Goal: Communication & Community: Answer question/provide support

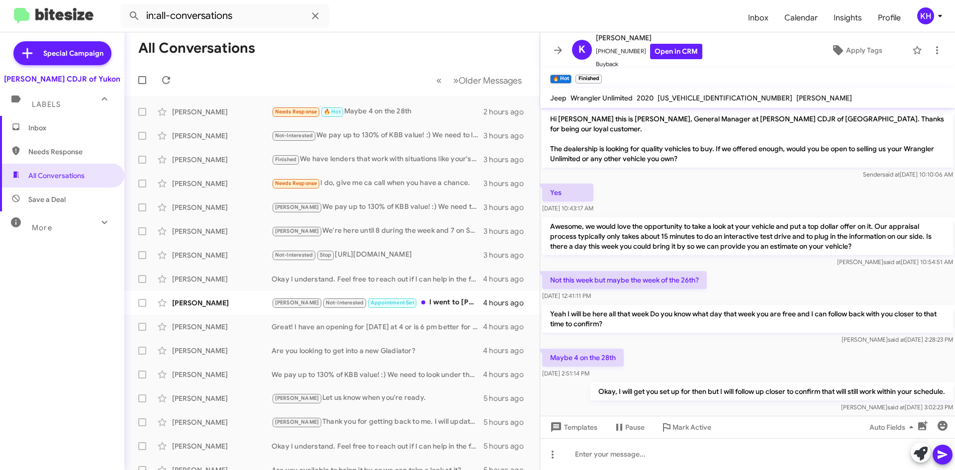
scroll to position [84, 0]
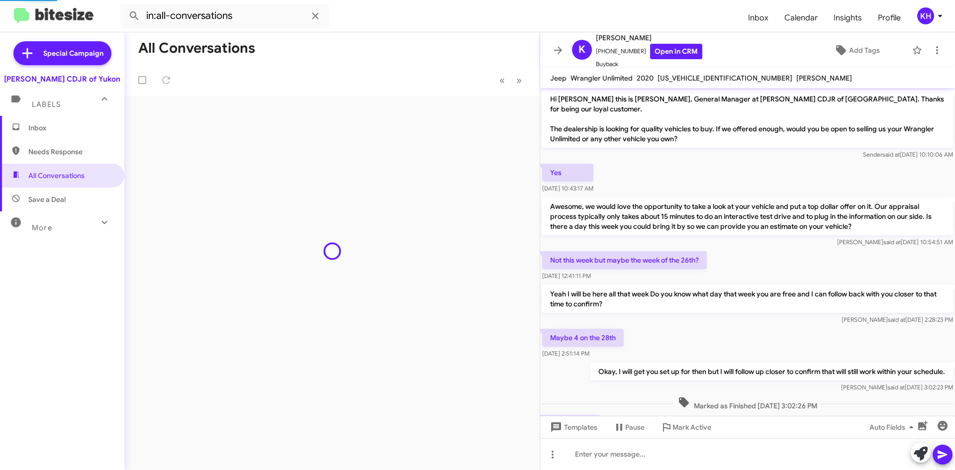
scroll to position [44, 0]
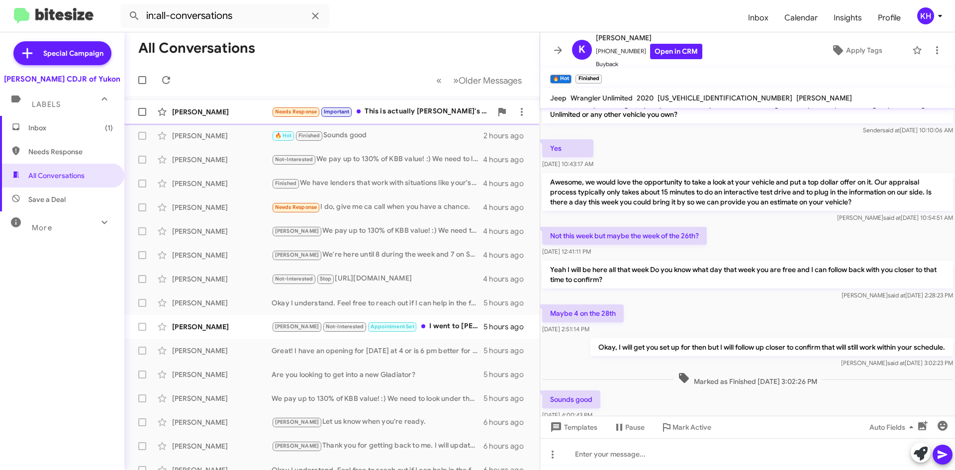
click at [411, 108] on div "Needs Response Important This is actually Brendon's wife's phone. I was respond…" at bounding box center [381, 111] width 220 height 11
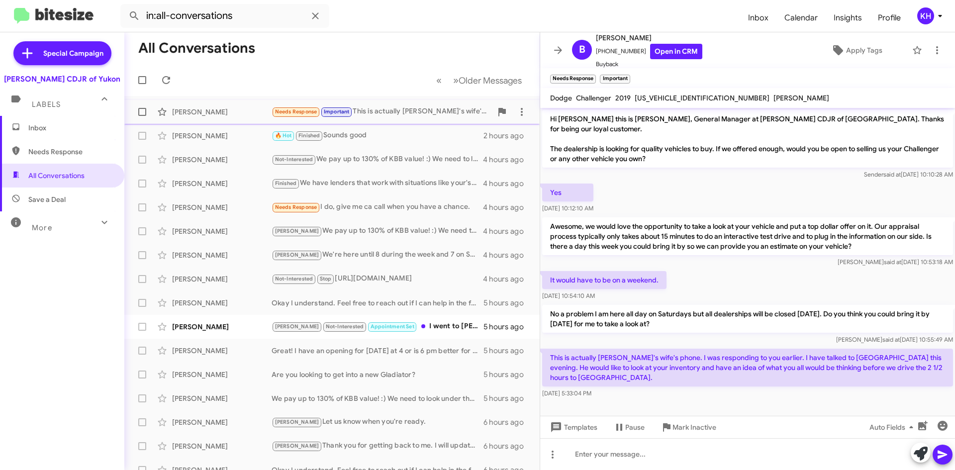
click at [403, 109] on div "Needs Response Important This is actually Brendon's wife's phone. I was respond…" at bounding box center [381, 111] width 220 height 11
click at [320, 253] on div "Kristy We're here until 8 during the week and 7 on Saturdays. When are you avai…" at bounding box center [381, 254] width 220 height 11
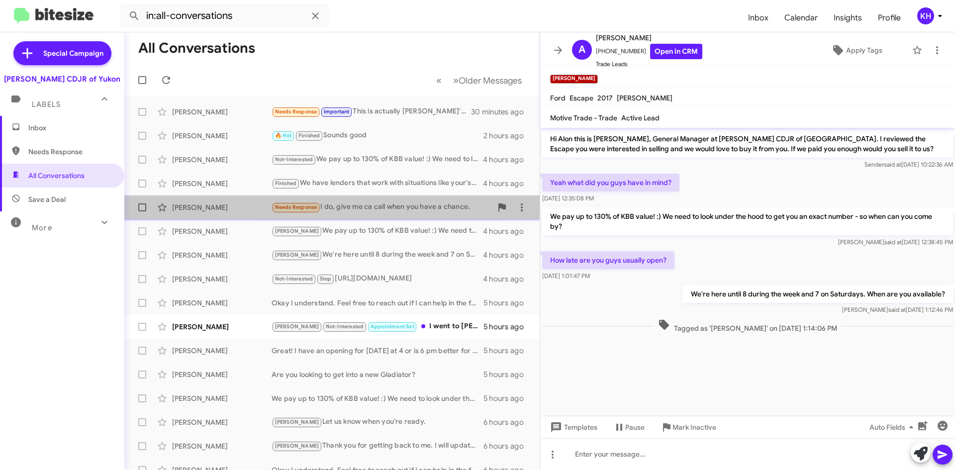
click at [374, 206] on div "Needs Response I do, give me ca call when you have a chance." at bounding box center [381, 206] width 220 height 11
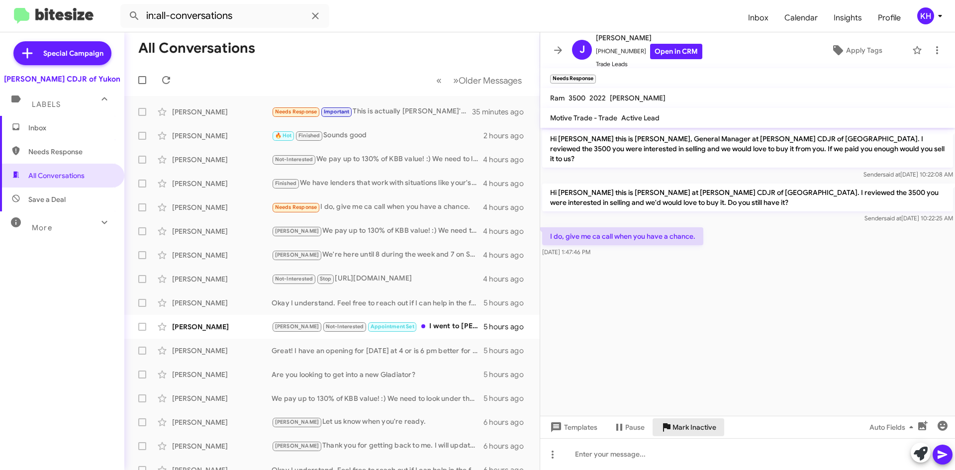
click at [699, 432] on span "Mark Inactive" at bounding box center [694, 427] width 44 height 18
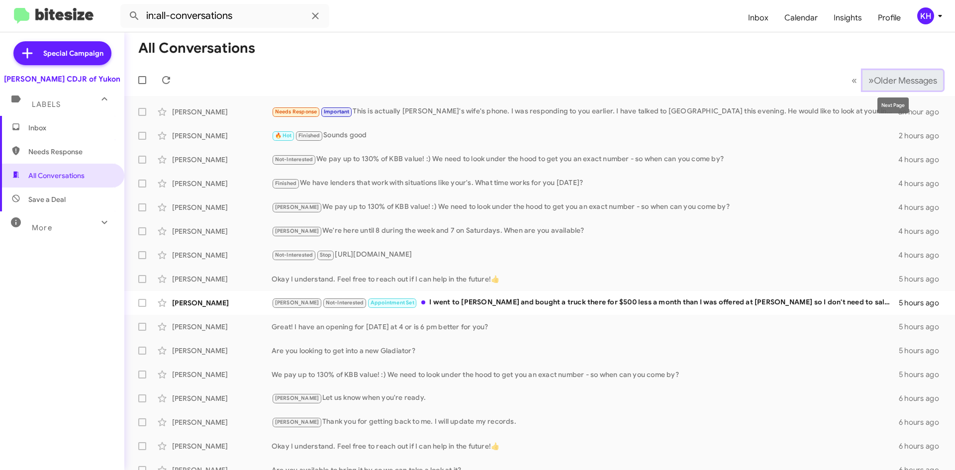
click at [900, 78] on span "Older Messages" at bounding box center [905, 80] width 63 height 11
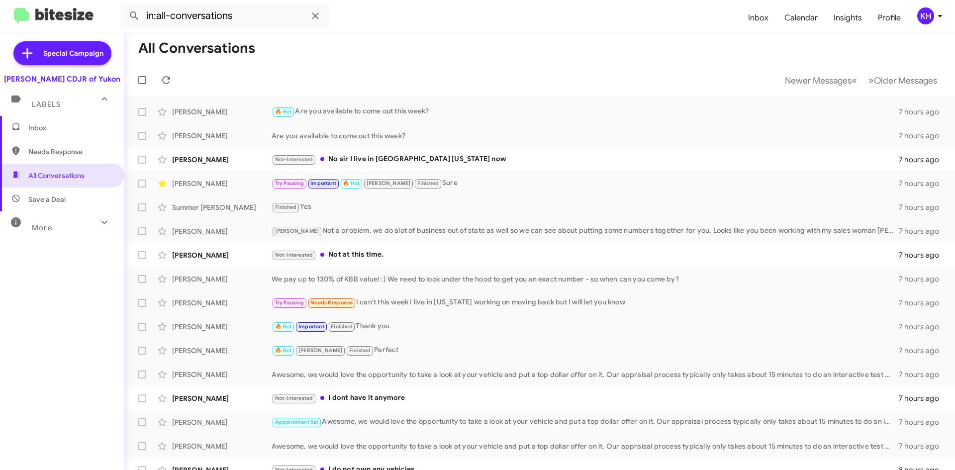
click at [48, 133] on span "Inbox" at bounding box center [62, 128] width 124 height 24
